Goal: Task Accomplishment & Management: Manage account settings

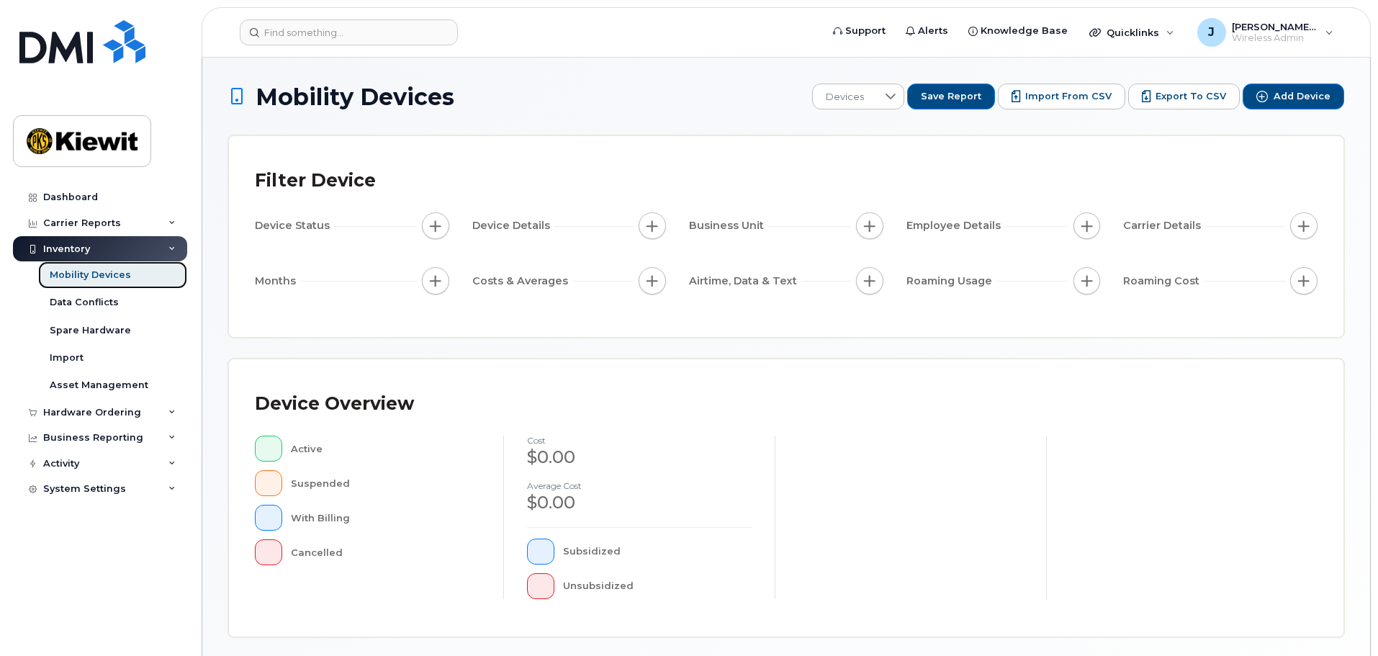
click at [101, 276] on div "Mobility Devices" at bounding box center [90, 274] width 81 height 13
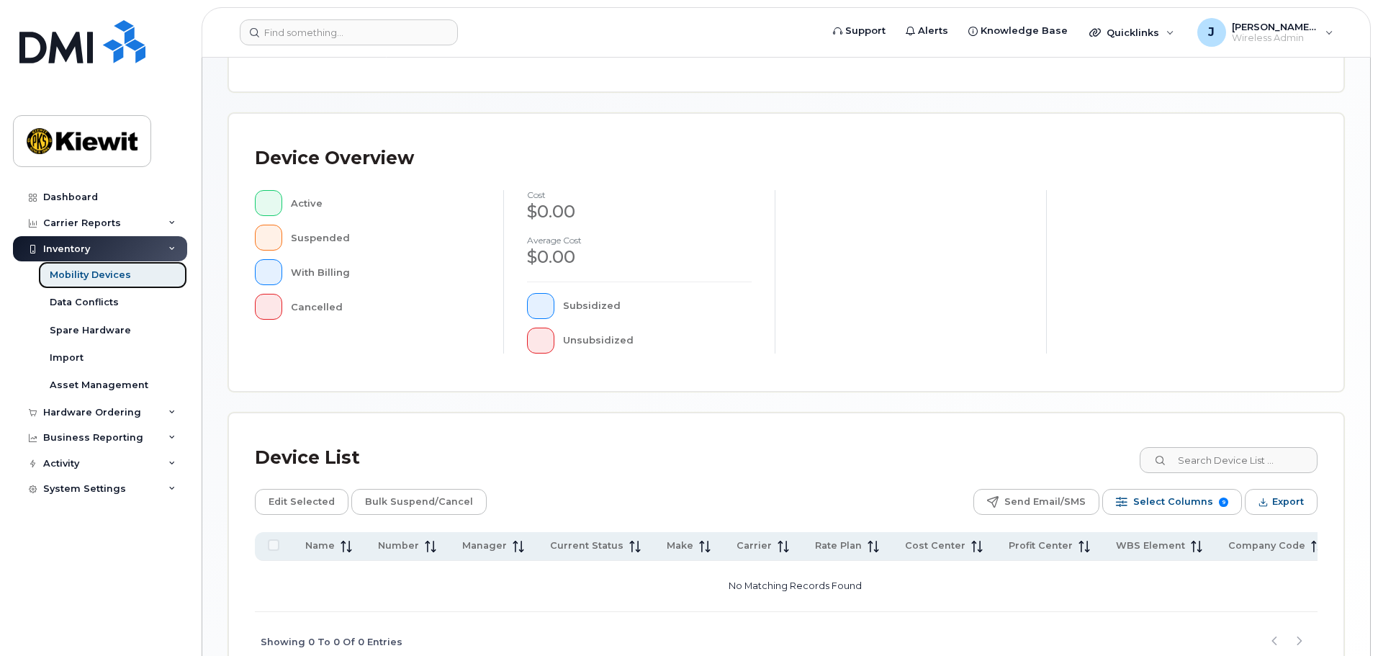
scroll to position [288, 0]
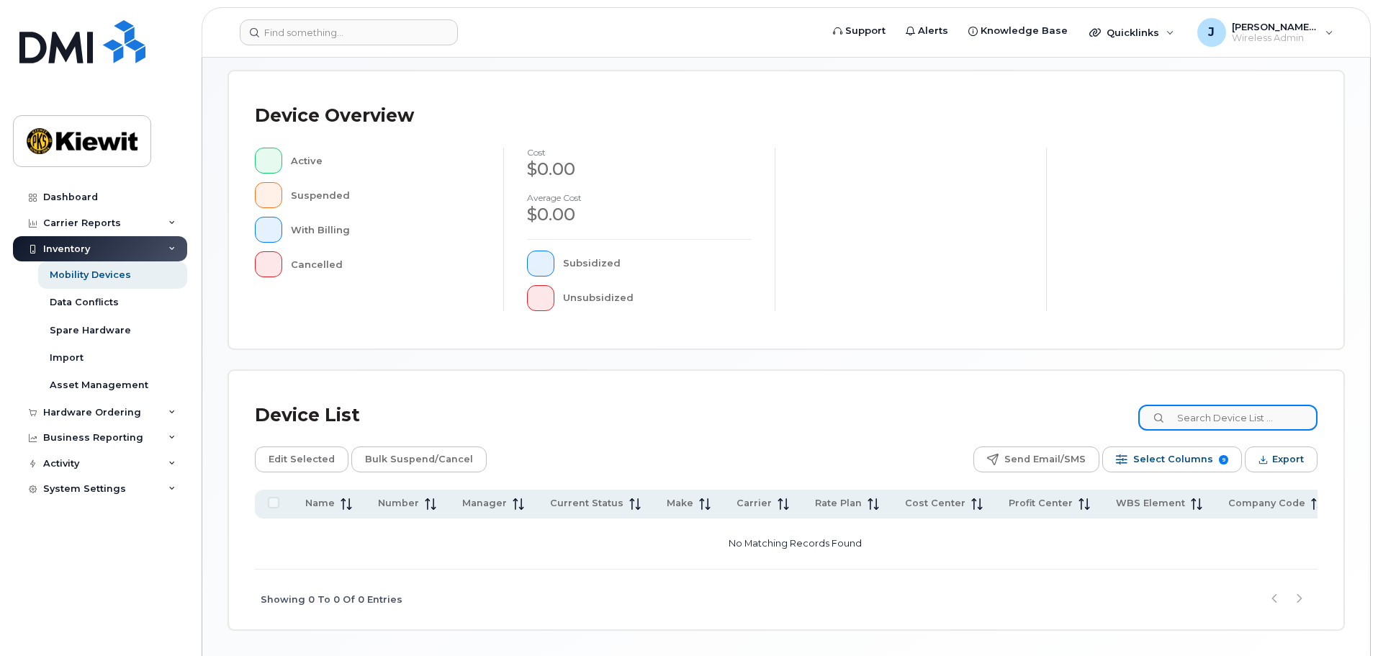
click at [1230, 414] on input at bounding box center [1227, 417] width 179 height 26
type input "105441"
click at [1165, 418] on icon at bounding box center [1159, 418] width 9 height 9
click at [1259, 414] on input "105441" at bounding box center [1227, 417] width 179 height 26
click at [1310, 375] on div "Device List 105441 Edit Selected Bulk Suspend/Cancel Send Email/SMS Select Colu…" at bounding box center [786, 500] width 1114 height 258
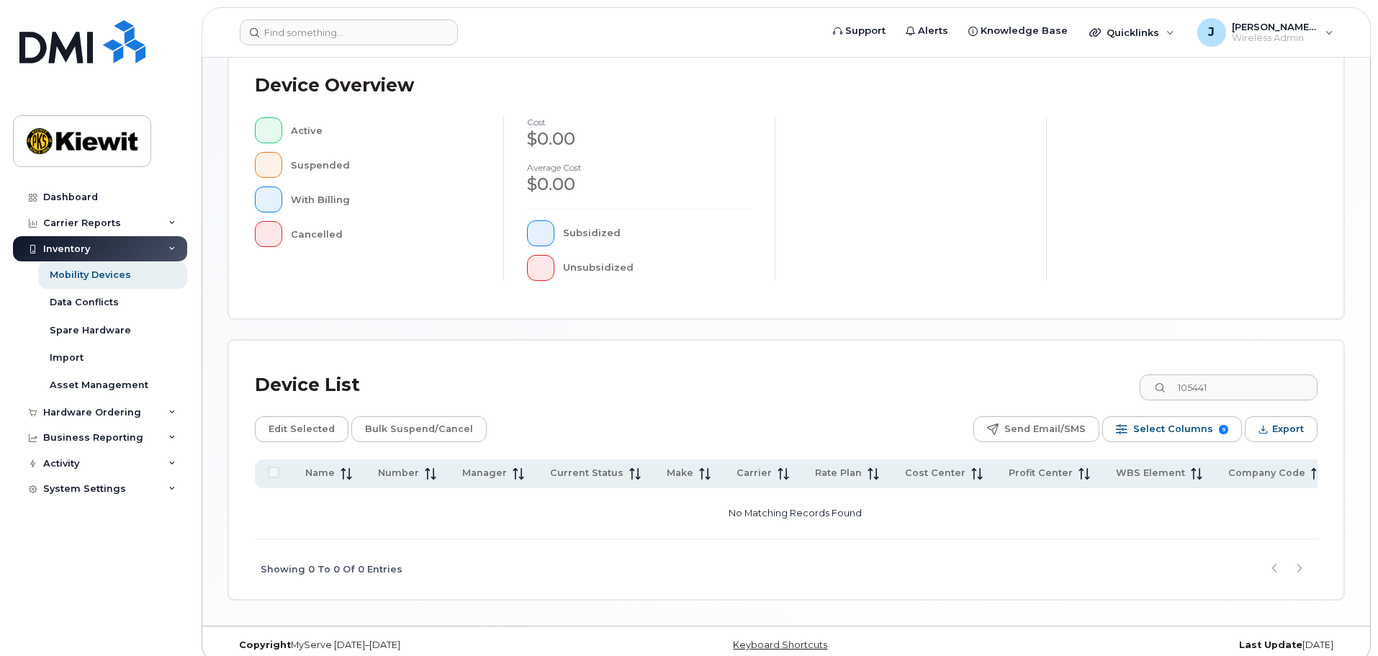
scroll to position [334, 0]
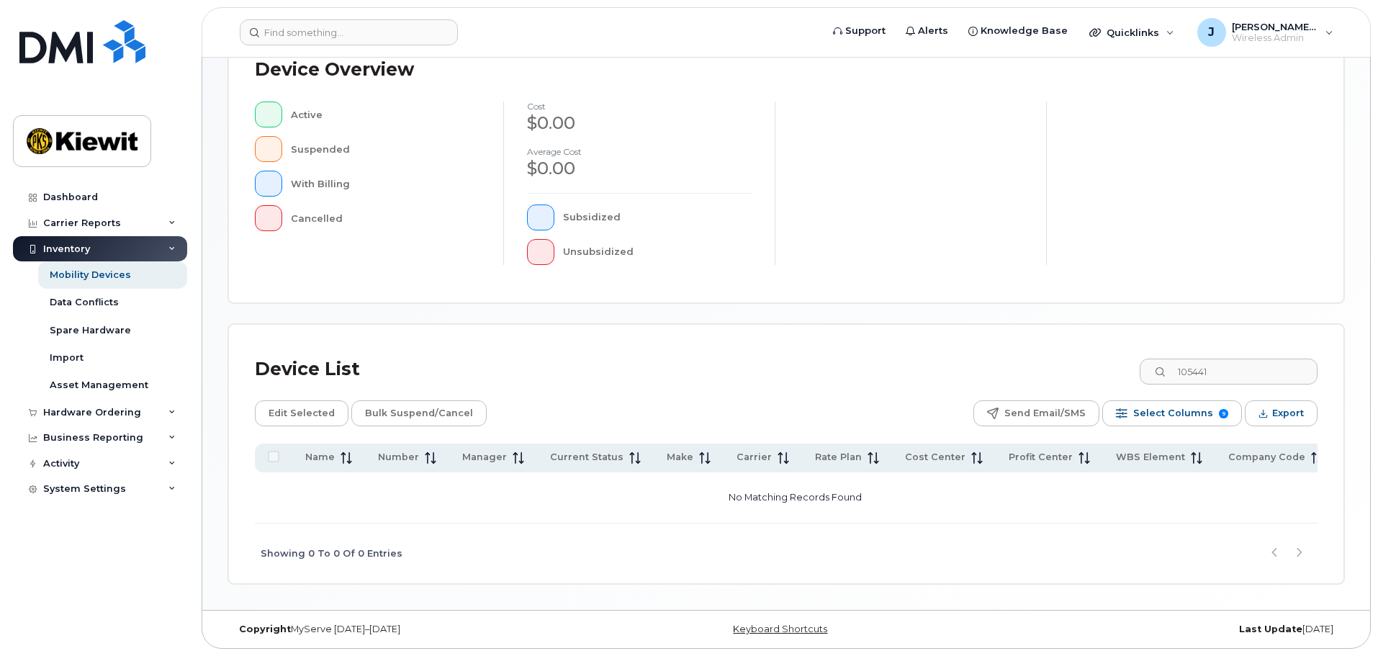
click at [1247, 302] on div "Device Overview Active Suspended With Billing Cancelled cost $0.00 Average cost…" at bounding box center [786, 163] width 1114 height 277
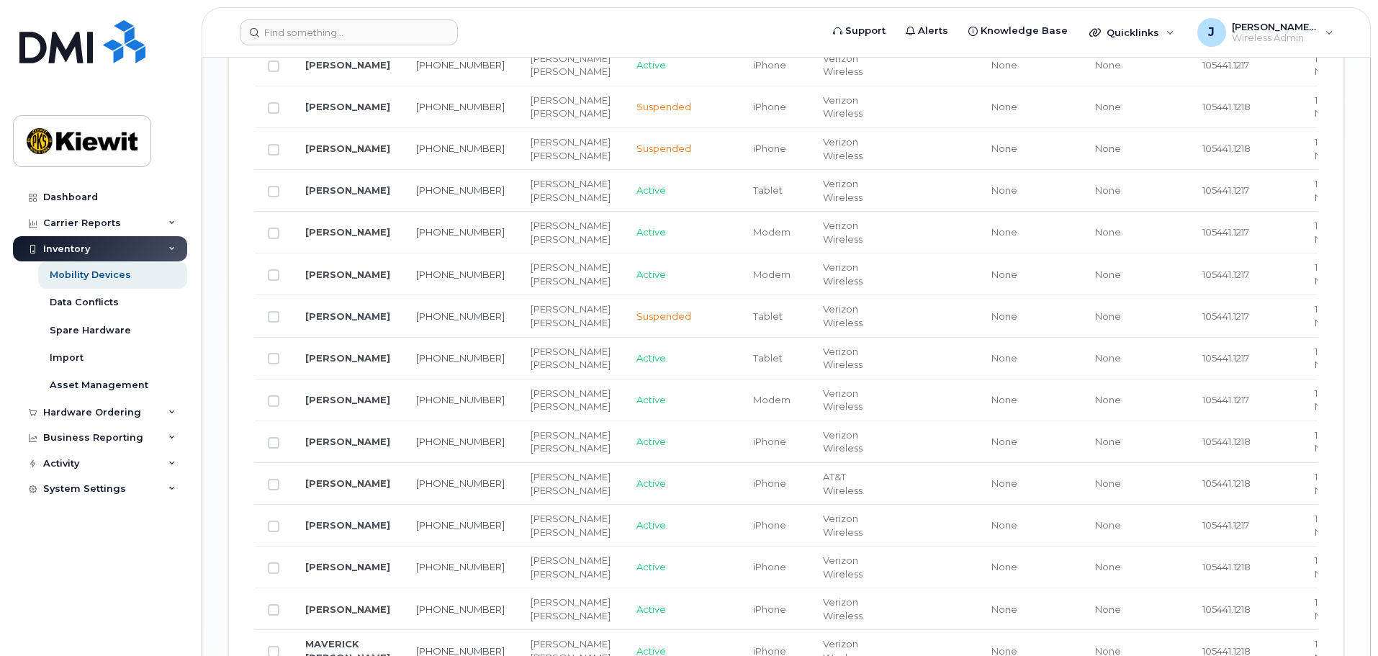
scroll to position [2061, 0]
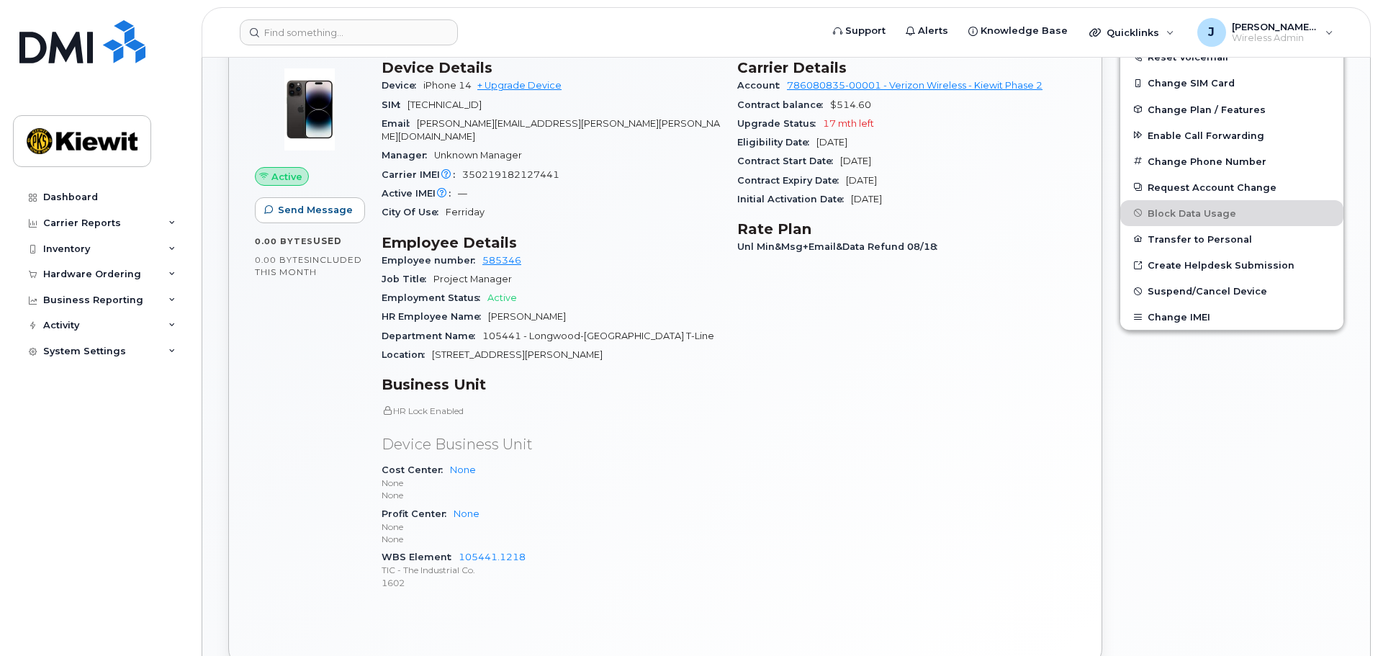
scroll to position [216, 0]
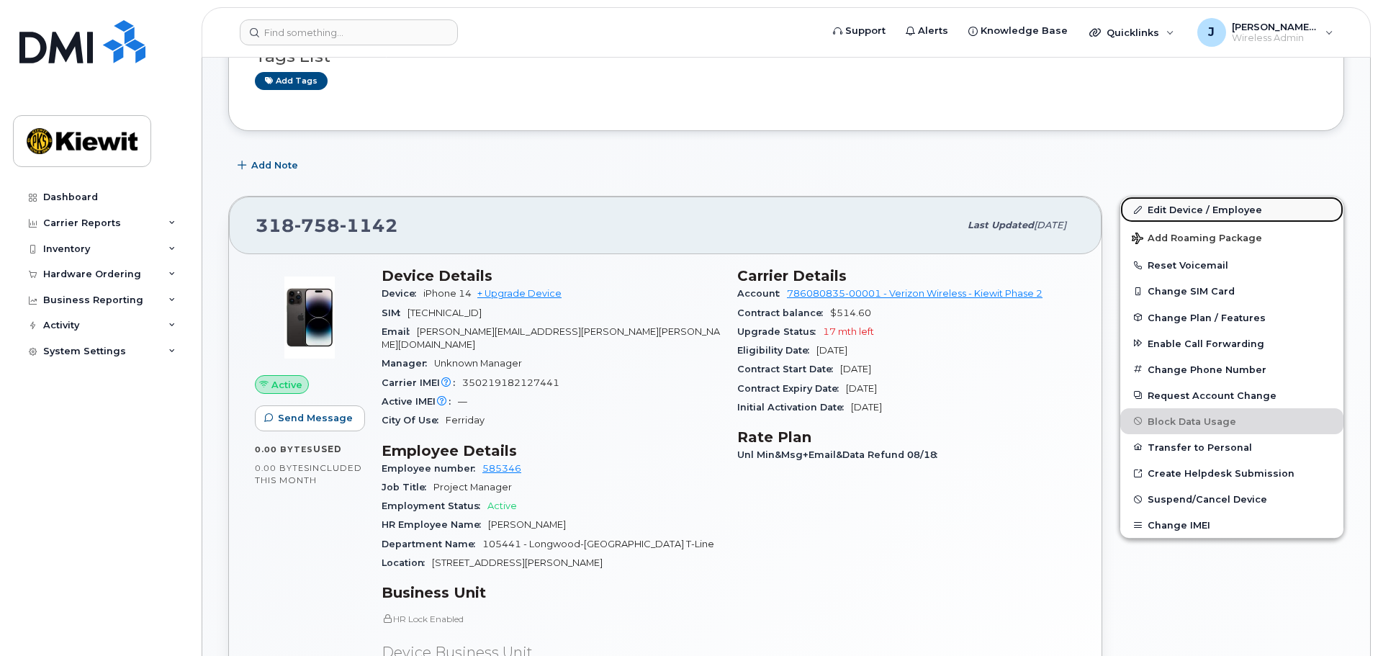
click at [1184, 212] on link "Edit Device / Employee" at bounding box center [1231, 209] width 223 height 26
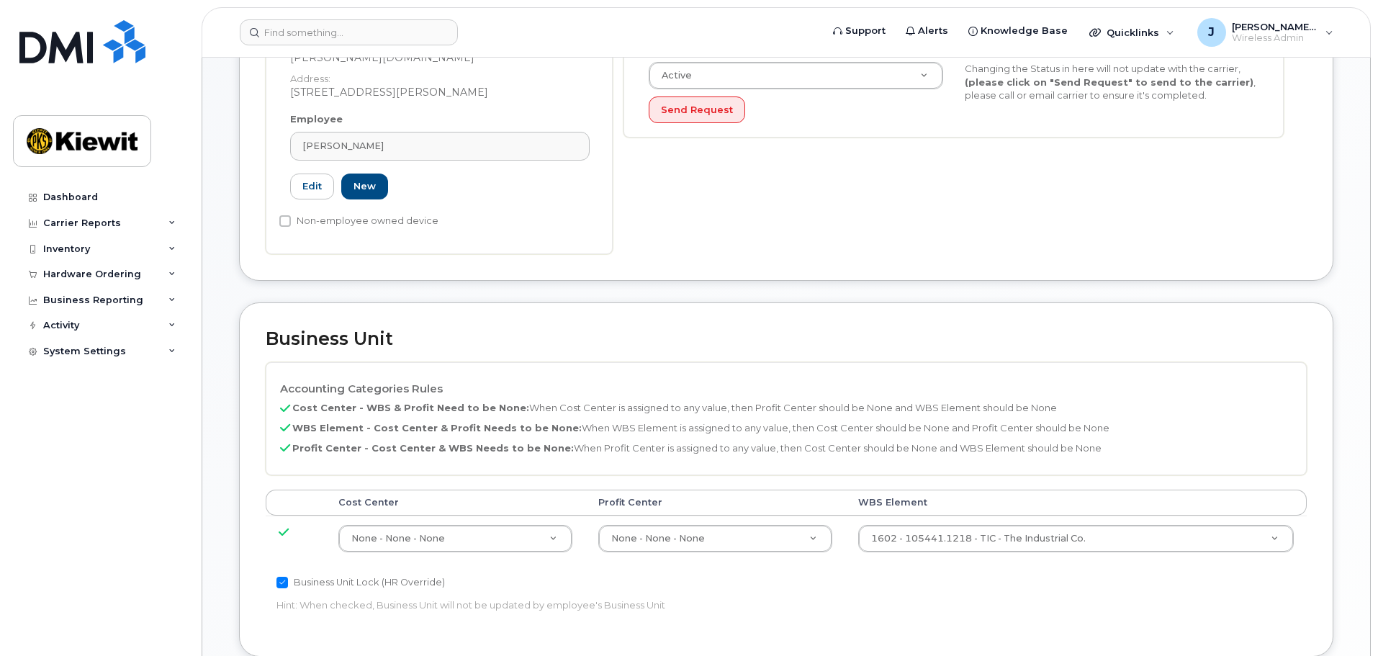
scroll to position [648, 0]
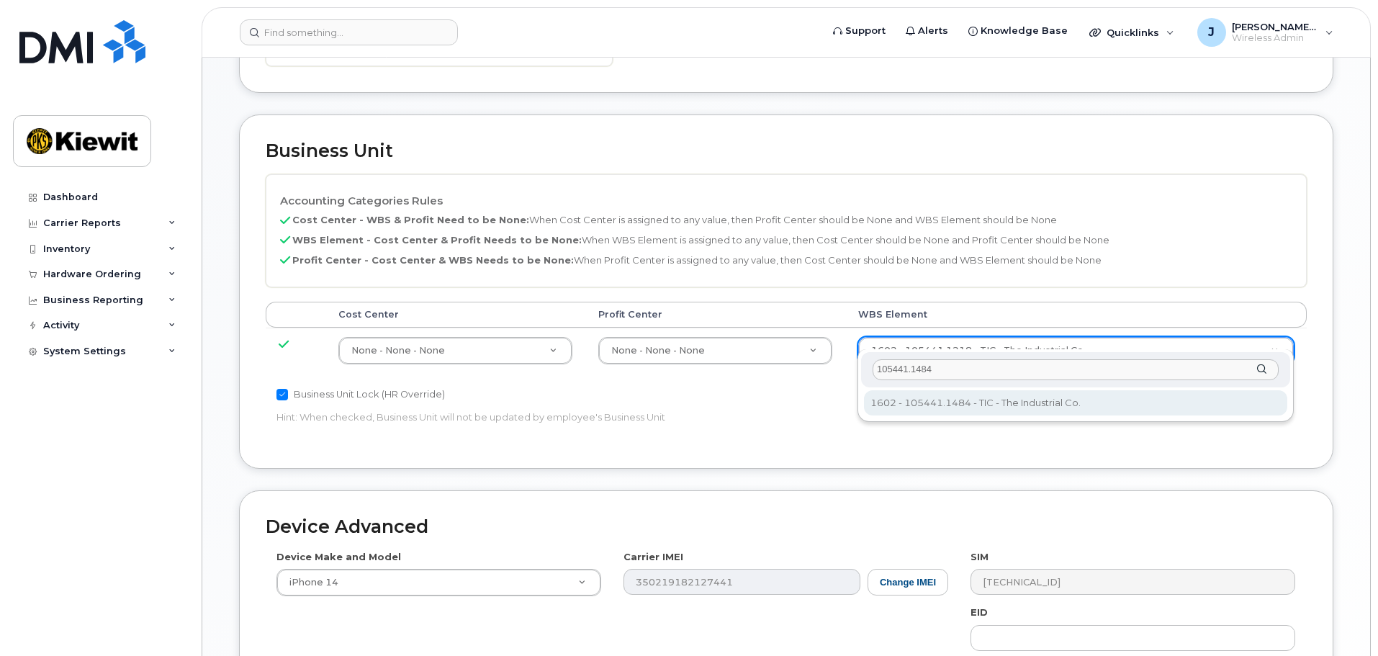
type input "105441.1484"
type input "30138473"
type input "105441.1367"
type input "30138421"
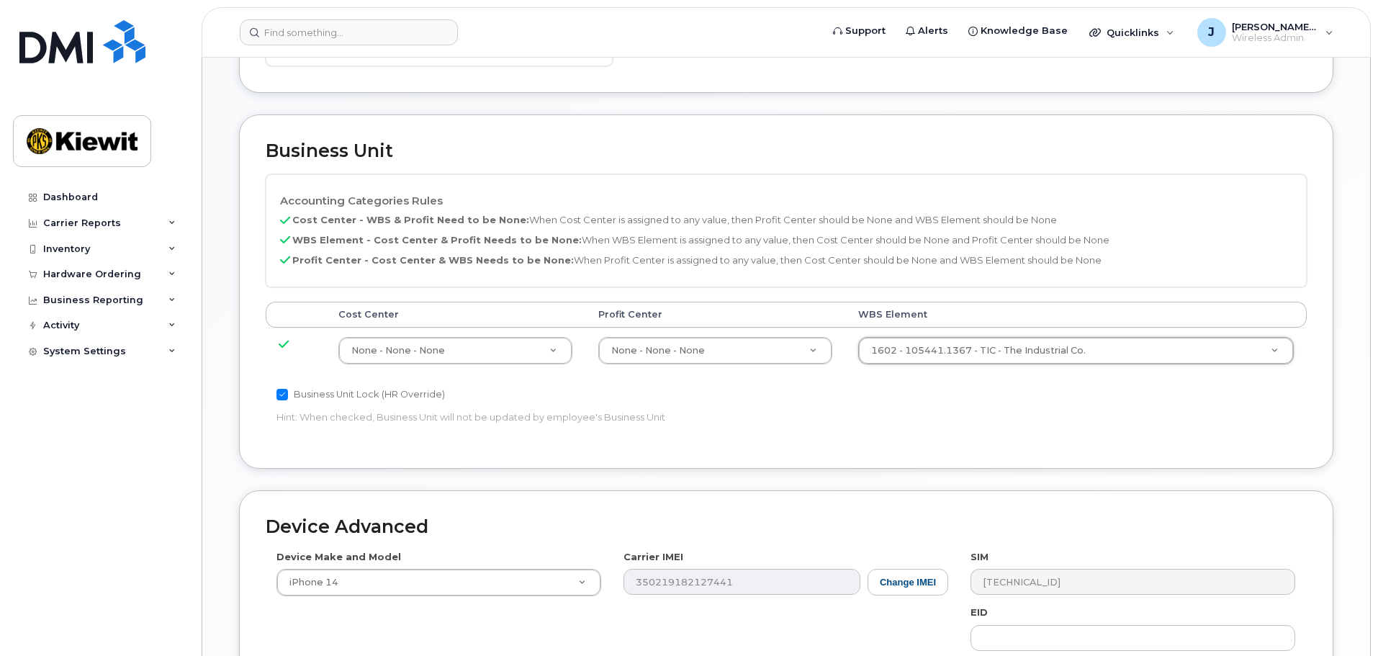
click at [933, 417] on div "Business Unit Lock (HR Override) Hint: When checked, Business Unit will not be …" at bounding box center [613, 408] width 694 height 45
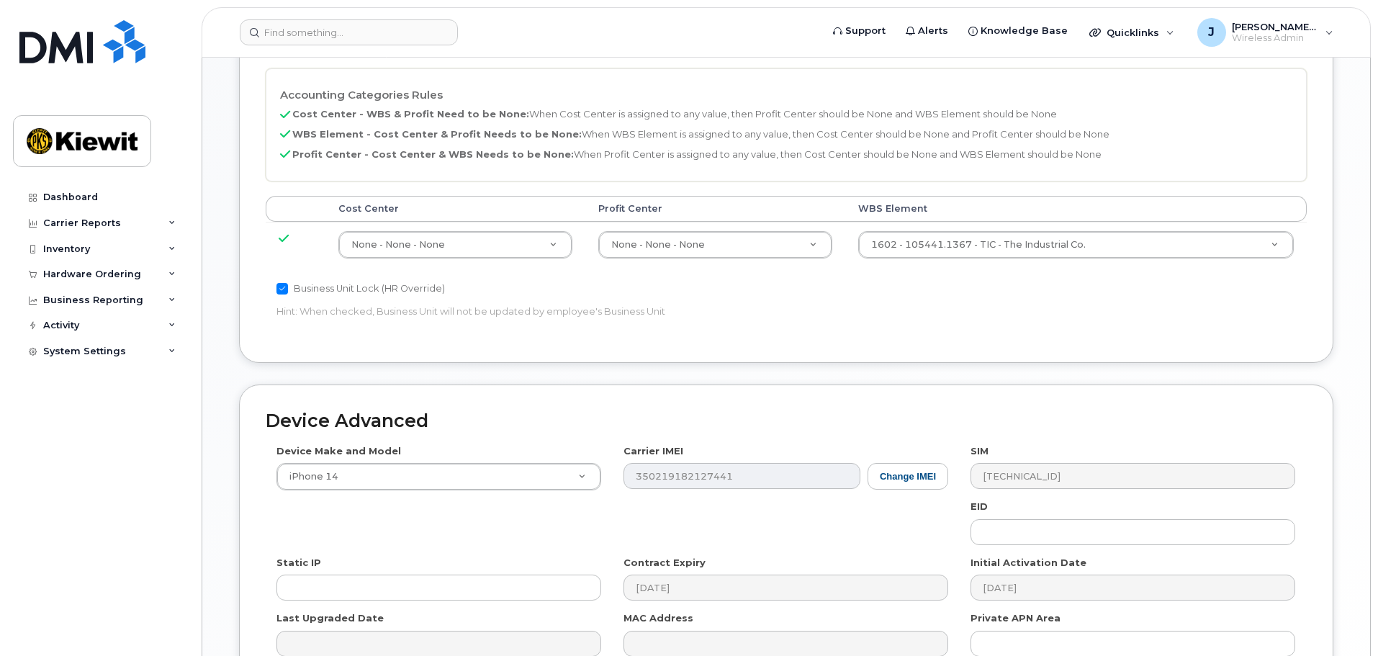
scroll to position [898, 0]
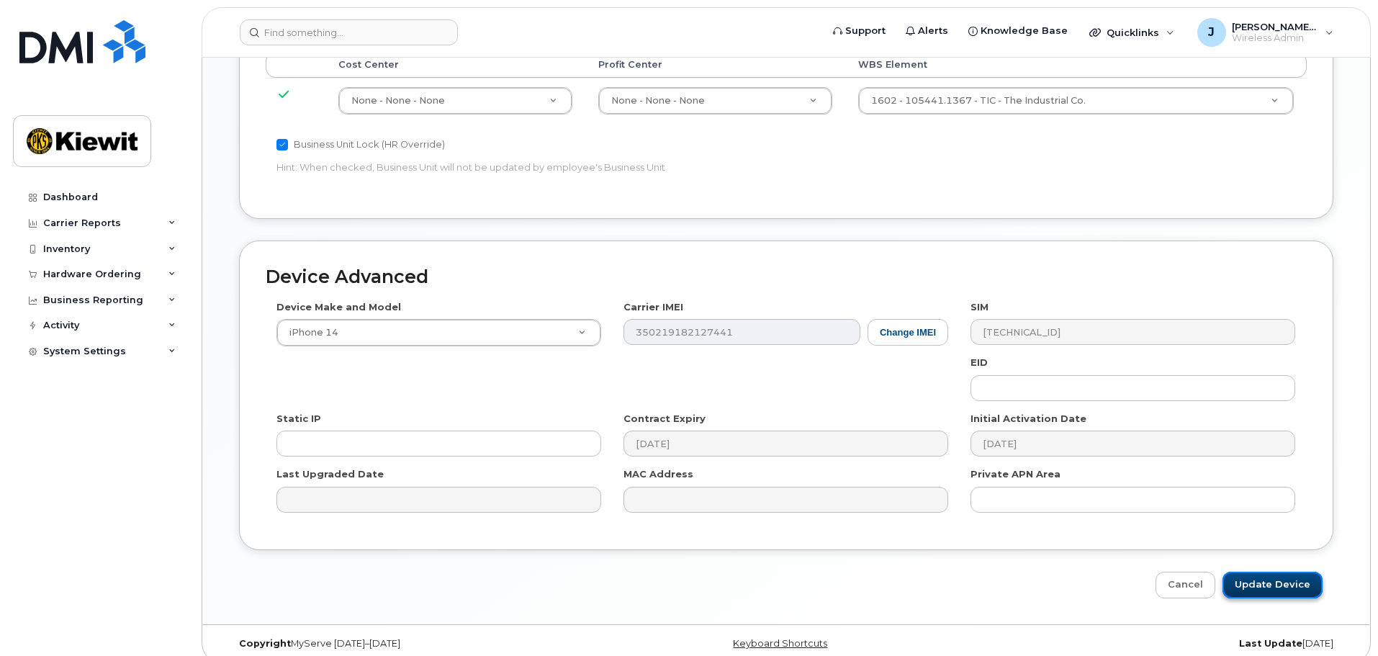
click at [1259, 571] on input "Update Device" at bounding box center [1272, 584] width 100 height 27
type input "Saving..."
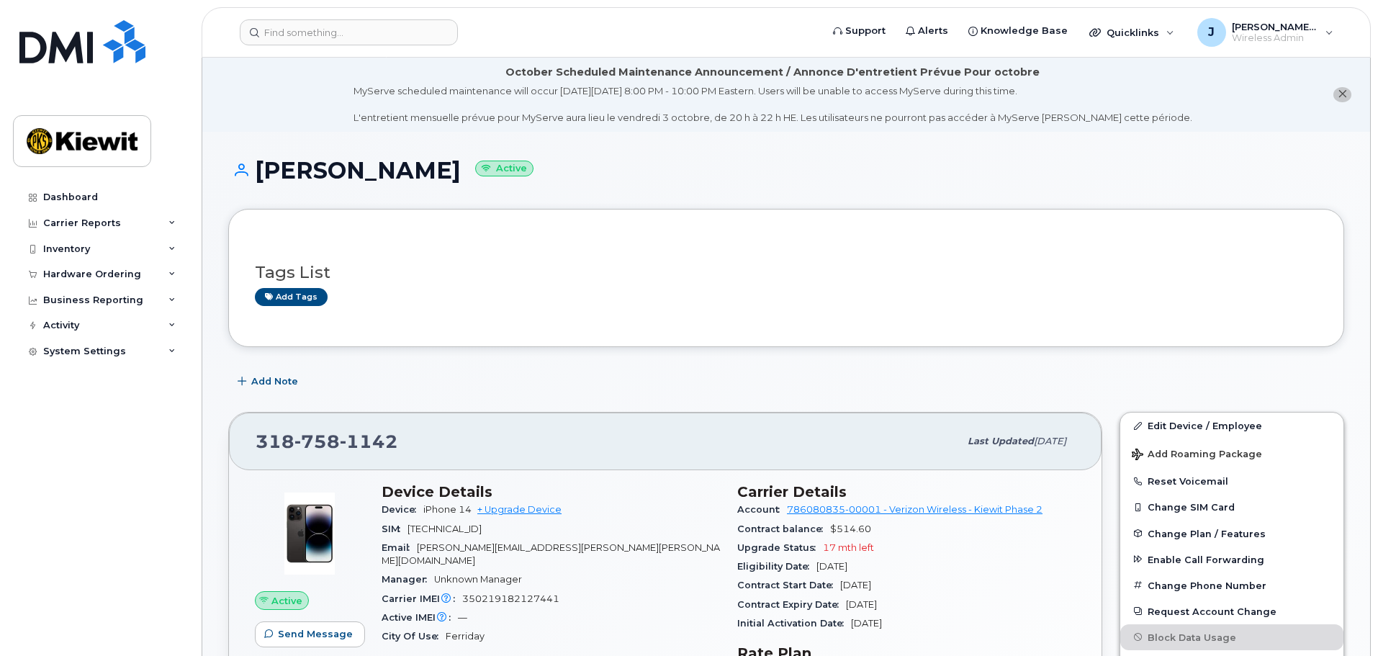
click at [826, 326] on div "Tags List Add tags" at bounding box center [786, 278] width 1116 height 138
click at [1202, 168] on h1 "Jake Carter Active" at bounding box center [786, 170] width 1116 height 25
click at [1341, 91] on icon "close notification" at bounding box center [1341, 93] width 9 height 9
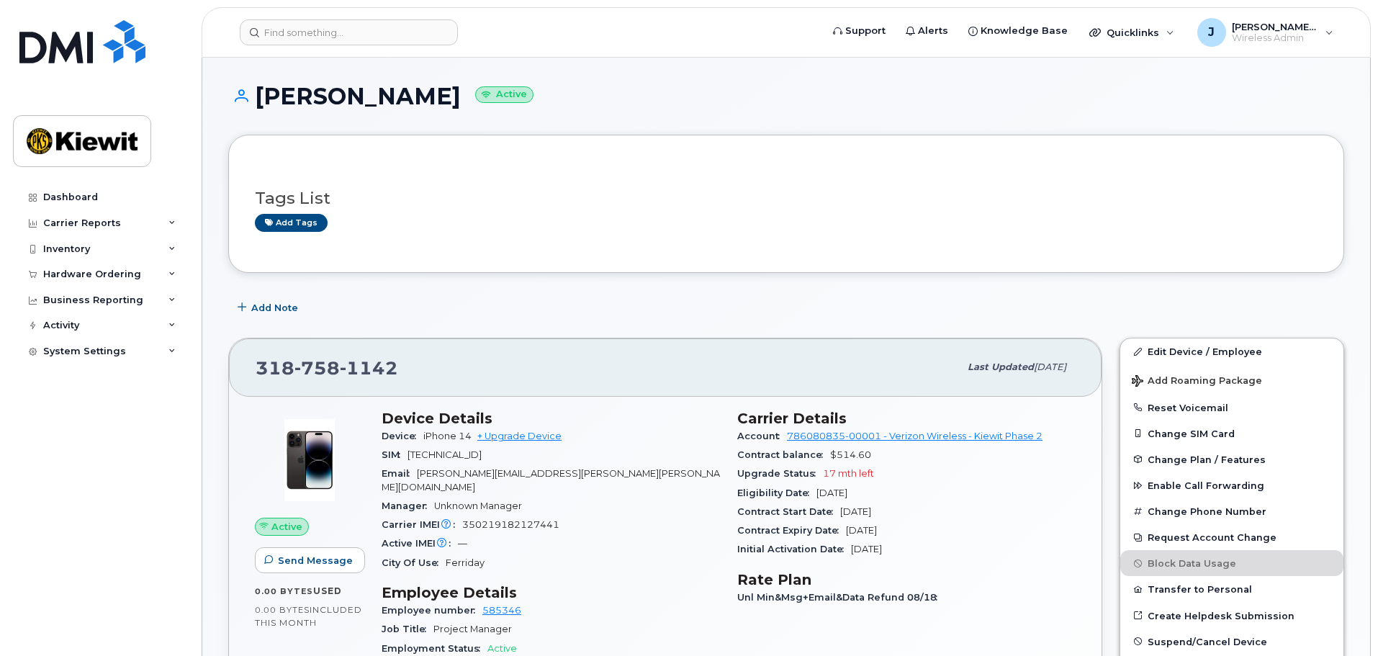
click at [892, 315] on div "Add Note" at bounding box center [786, 307] width 1116 height 26
